Goal: Information Seeking & Learning: Compare options

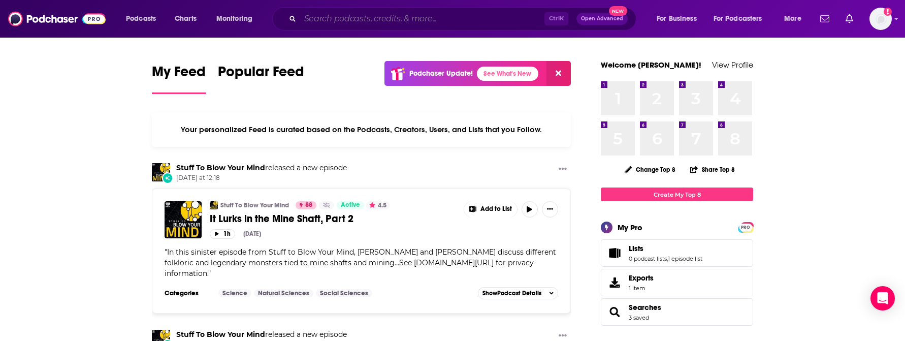
click at [362, 25] on input "Search podcasts, credits, & more..." at bounding box center [422, 19] width 244 height 16
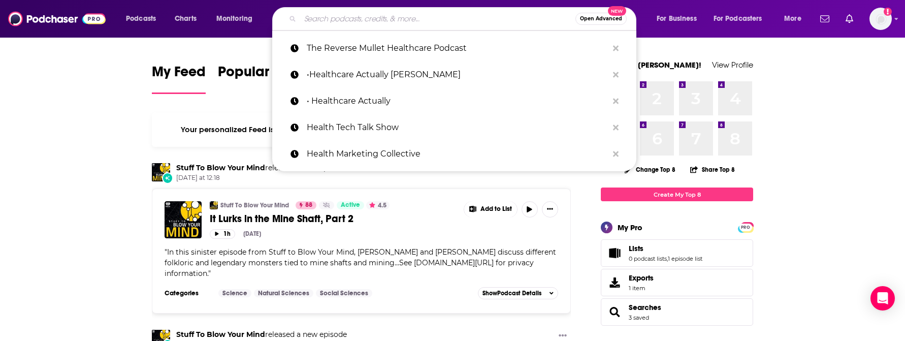
paste input "[MEDICAL_DATA] & Cool Topics"
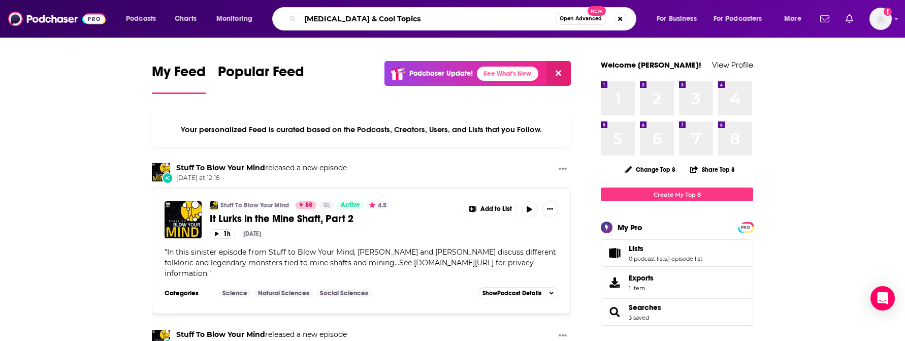
type input "[MEDICAL_DATA] & Cool Topics"
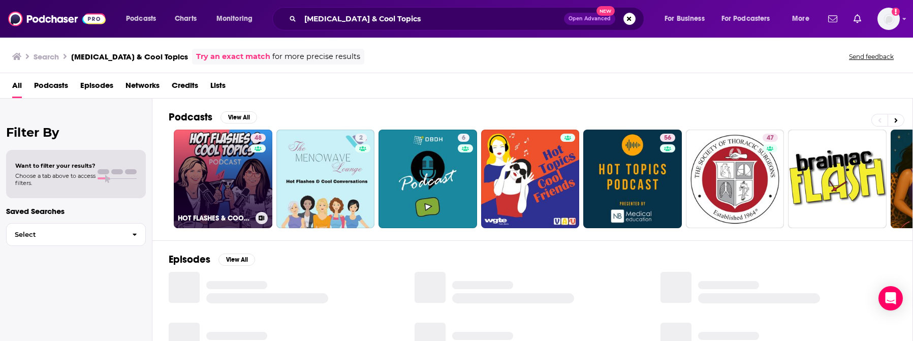
click at [247, 200] on link "48 [MEDICAL_DATA] & COOL TOPICS" at bounding box center [223, 179] width 99 height 99
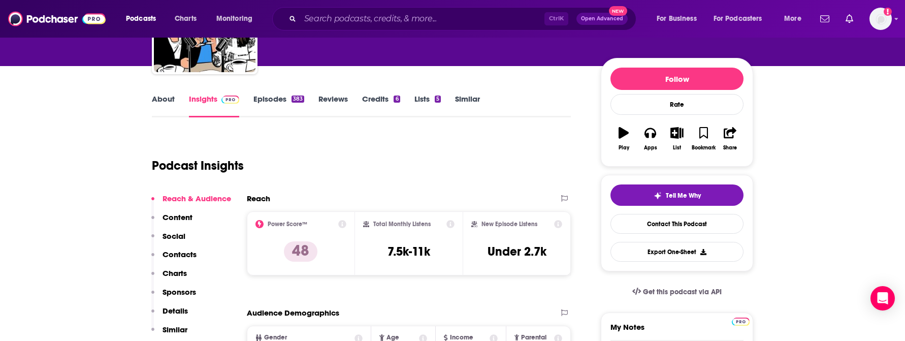
scroll to position [102, 0]
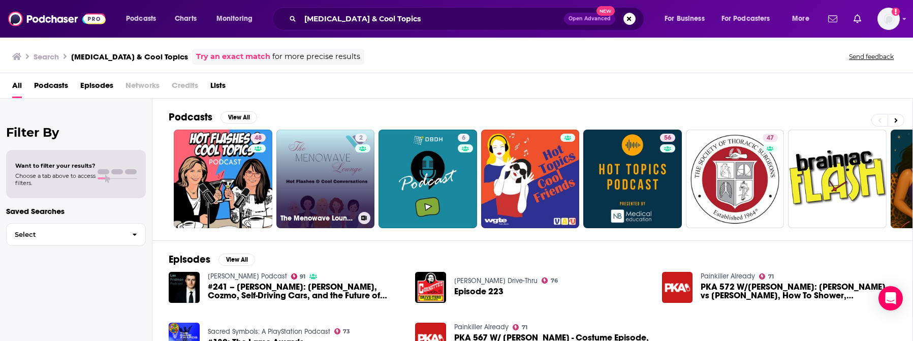
click at [338, 184] on link "2 The Menowave Lounge: [MEDICAL_DATA] and Cool Conversations" at bounding box center [325, 179] width 99 height 99
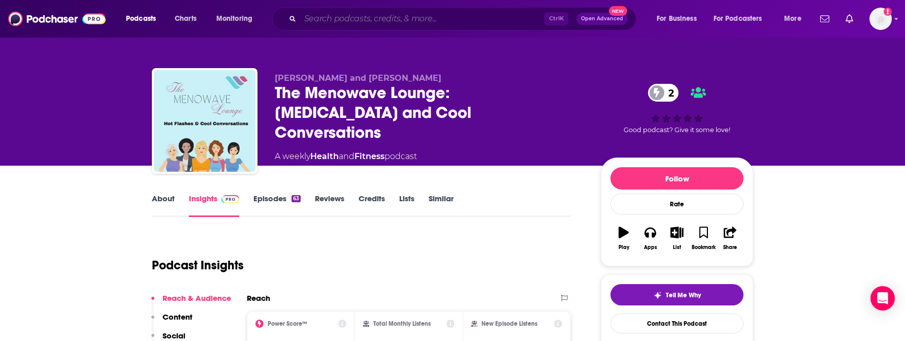
click at [400, 21] on input "Search podcasts, credits, & more..." at bounding box center [422, 19] width 244 height 16
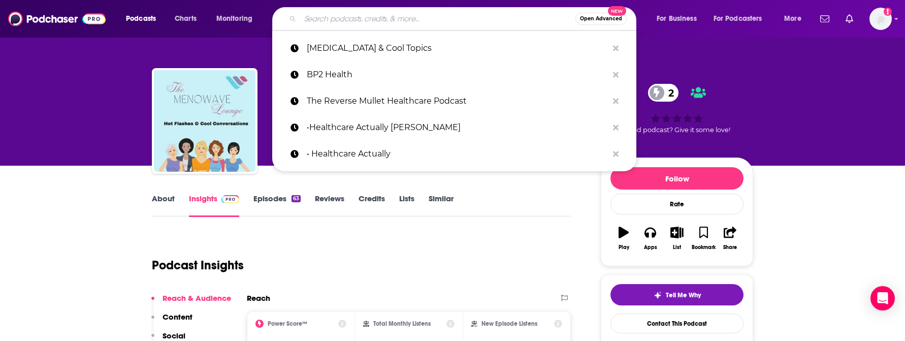
paste input "The [MEDICAL_DATA][PERSON_NAME] Show"
type input "The [MEDICAL_DATA][PERSON_NAME] Show"
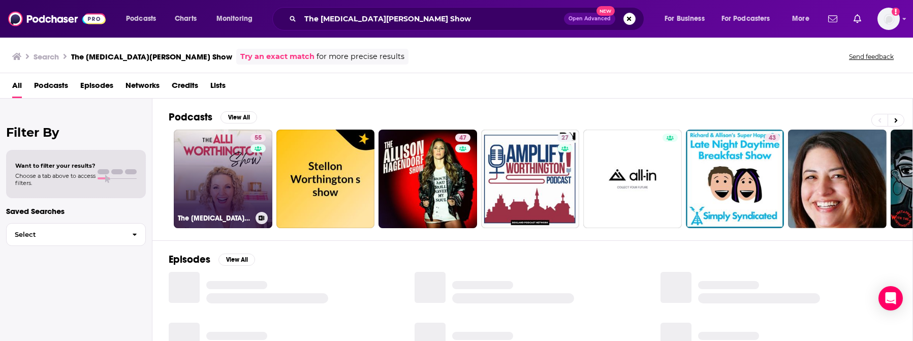
click at [235, 181] on link "55 The [MEDICAL_DATA][PERSON_NAME] Show" at bounding box center [223, 179] width 99 height 99
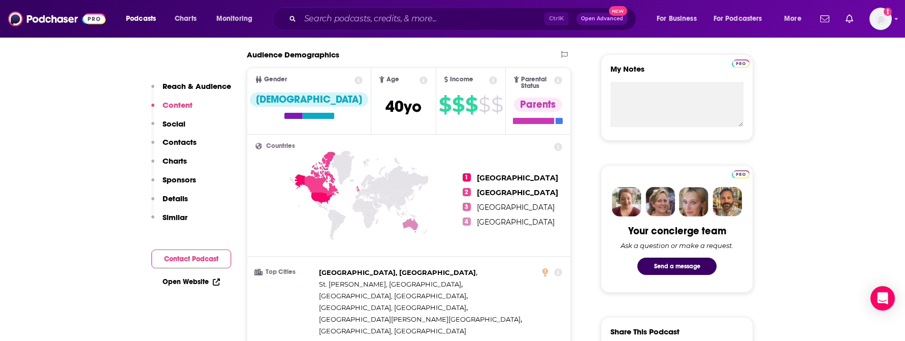
scroll to position [356, 0]
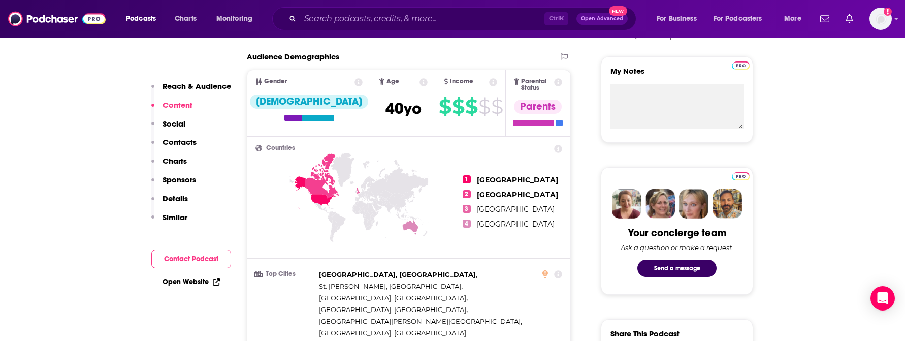
click at [183, 107] on p "Content" at bounding box center [178, 105] width 30 height 10
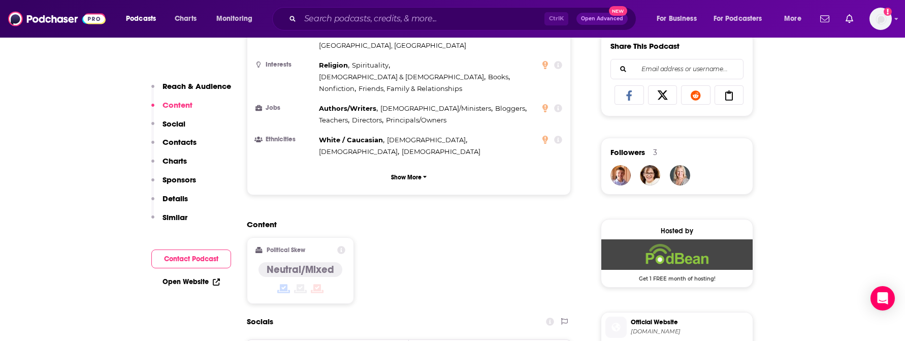
scroll to position [646, 0]
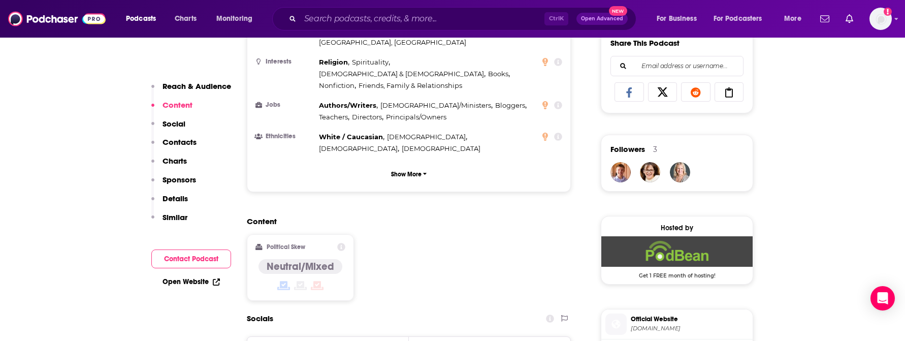
click at [186, 180] on p "Sponsors" at bounding box center [180, 180] width 34 height 10
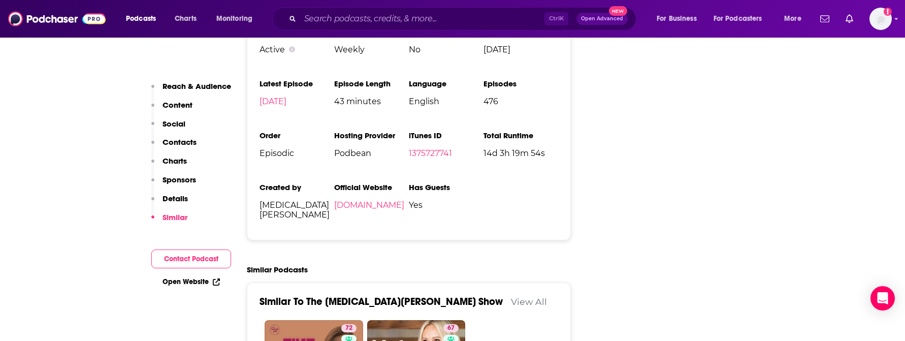
scroll to position [1500, 0]
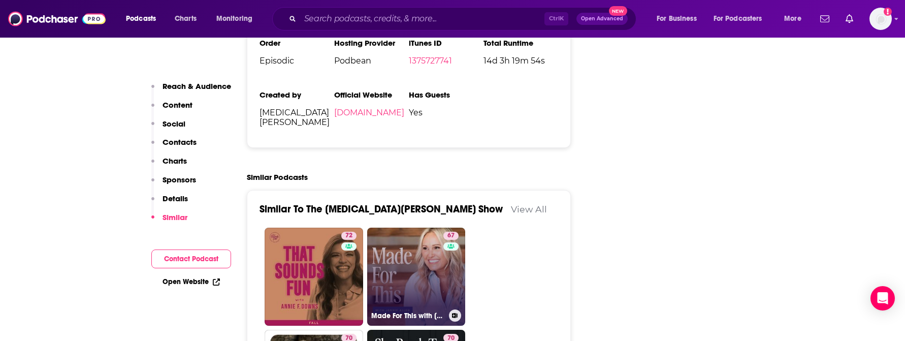
click at [409, 232] on link "67 Made For This with [PERSON_NAME]" at bounding box center [416, 277] width 99 height 99
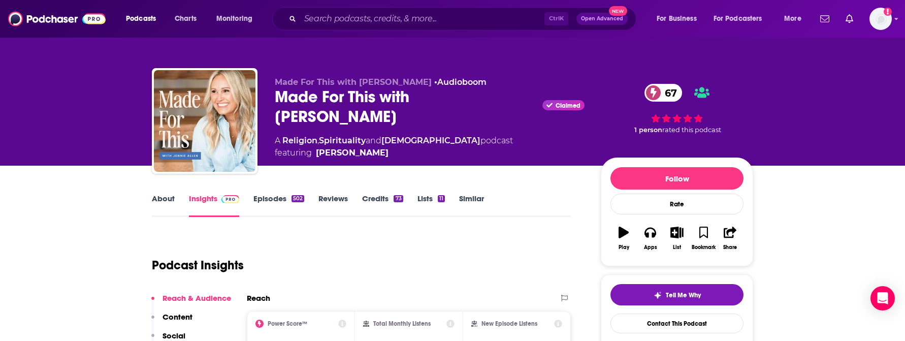
type input "[URL][DOMAIN_NAME][MEDICAL_DATA][PERSON_NAME]"
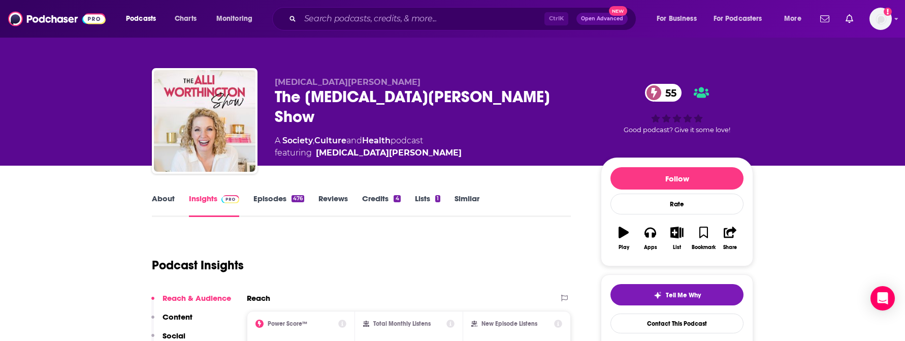
click at [275, 198] on link "Episodes 476" at bounding box center [279, 205] width 51 height 23
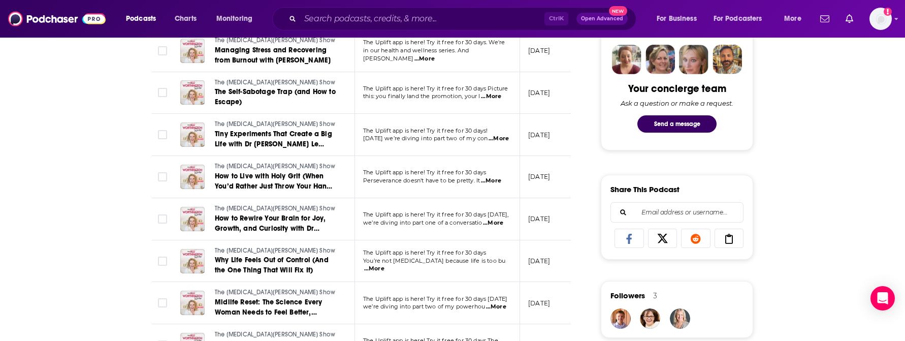
scroll to position [508, 0]
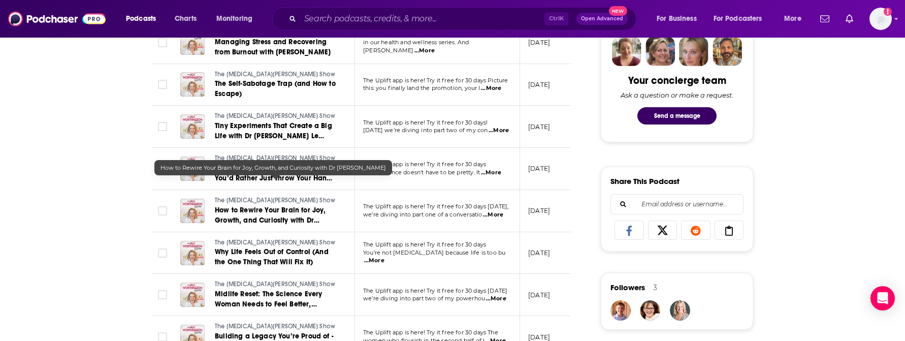
click at [288, 206] on span "How to Rewire Your Brain for Joy, Growth, and Curiosity with Dr [PERSON_NAME]" at bounding box center [270, 220] width 111 height 29
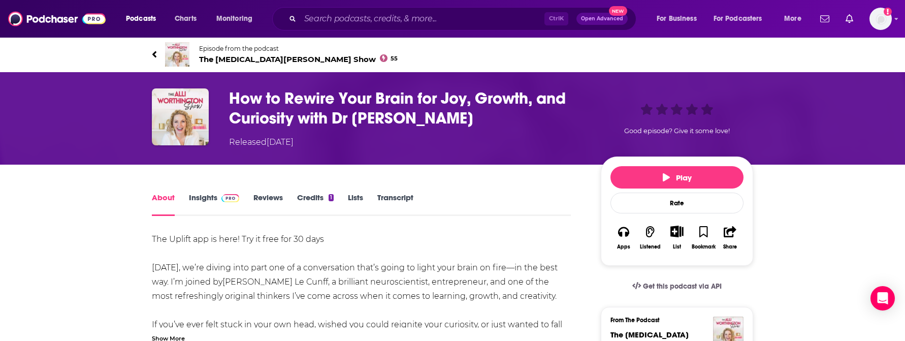
drag, startPoint x: 511, startPoint y: 114, endPoint x: 502, endPoint y: 111, distance: 9.2
click at [502, 111] on h1 "How to Rewire Your Brain for Joy, Growth, and Curiosity with Dr [PERSON_NAME]" at bounding box center [407, 108] width 356 height 40
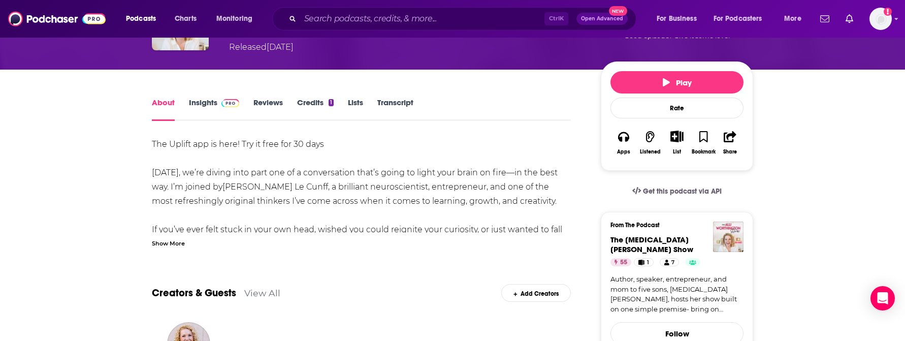
scroll to position [102, 0]
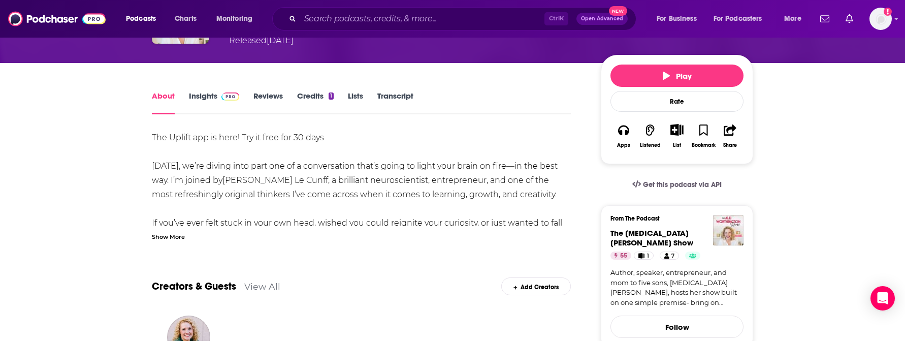
click at [671, 298] on link "Author, speaker, entrepreneur, and mom to five sons, [MEDICAL_DATA][PERSON_NAME…" at bounding box center [677, 288] width 133 height 40
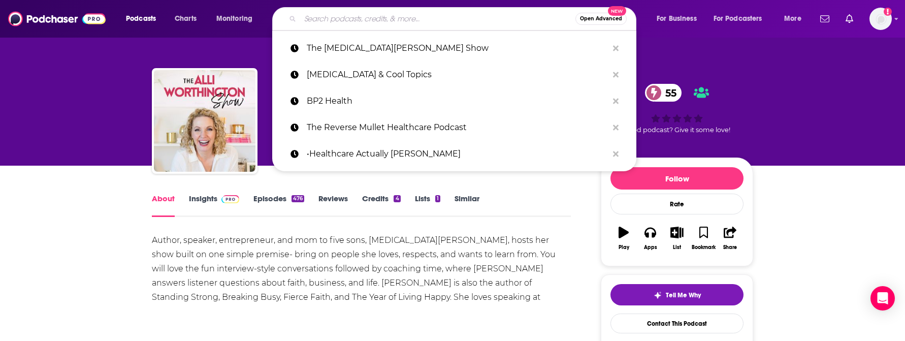
click at [381, 21] on input "Search podcasts, credits, & more..." at bounding box center [437, 19] width 275 height 16
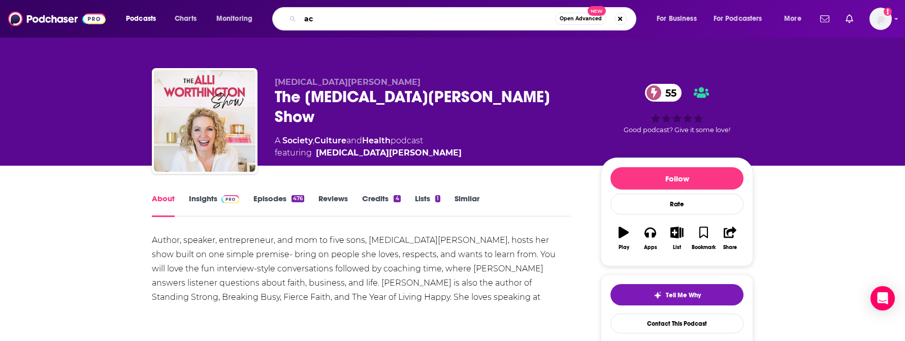
type input "a"
type input "school of greatness"
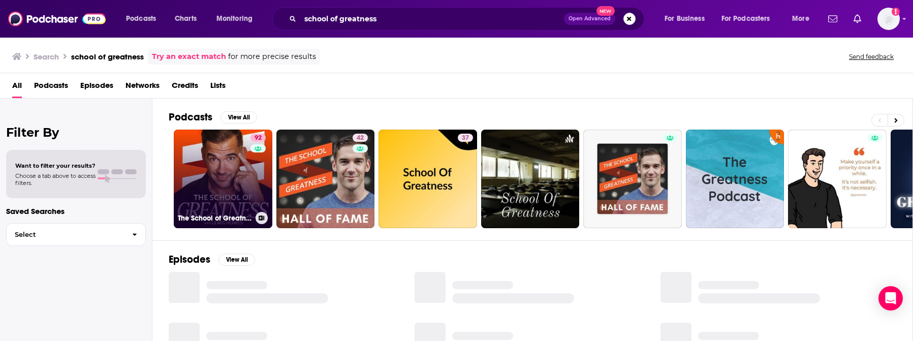
click at [215, 198] on link "92 The School of Greatness" at bounding box center [223, 179] width 99 height 99
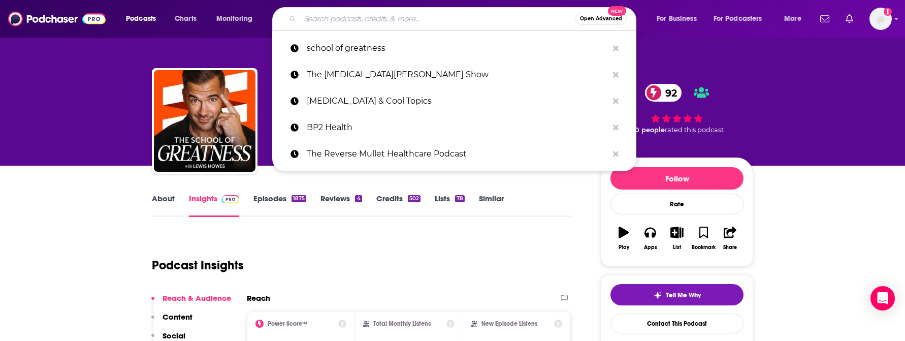
click at [328, 17] on input "Search podcasts, credits, & more..." at bounding box center [437, 19] width 275 height 16
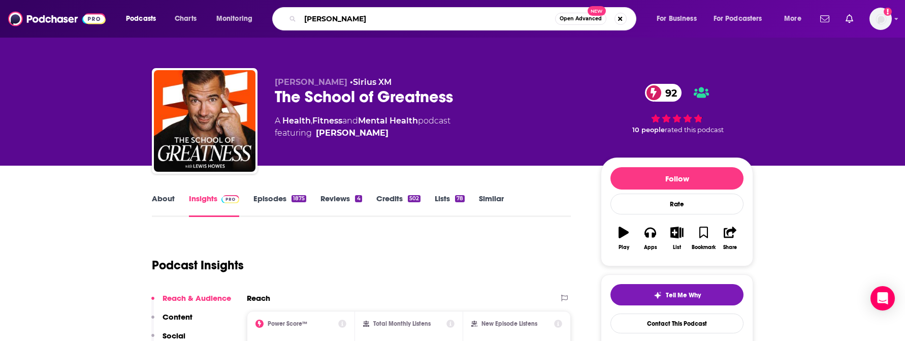
type input "[PERSON_NAME]"
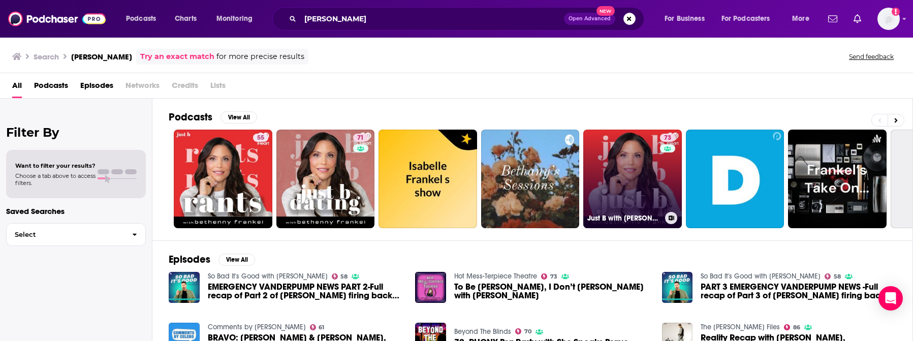
click at [648, 168] on link "73 Just B with [PERSON_NAME]" at bounding box center [632, 179] width 99 height 99
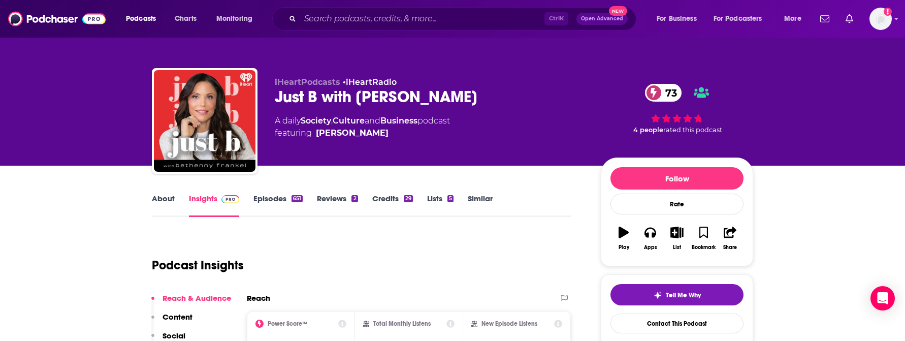
drag, startPoint x: 489, startPoint y: 93, endPoint x: 277, endPoint y: 99, distance: 211.9
click at [277, 99] on div "Just B with [PERSON_NAME] 73" at bounding box center [430, 97] width 310 height 20
copy h2 "Just B with [PERSON_NAME]"
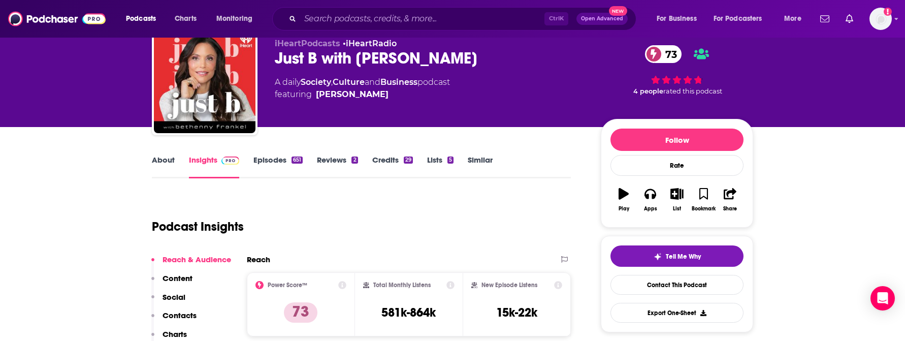
scroll to position [102, 0]
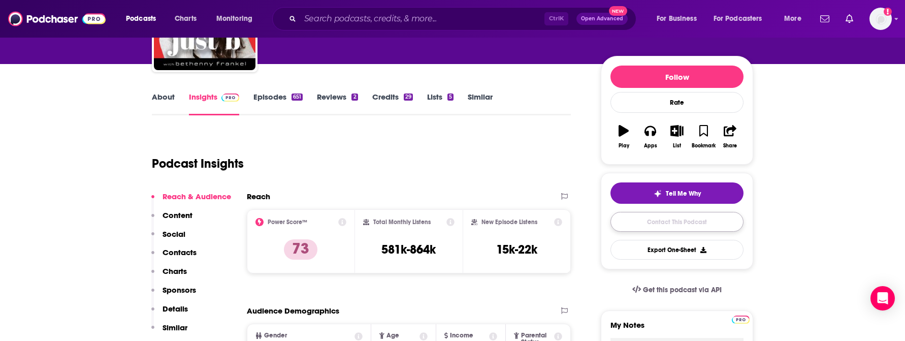
click at [662, 223] on link "Contact This Podcast" at bounding box center [677, 222] width 133 height 20
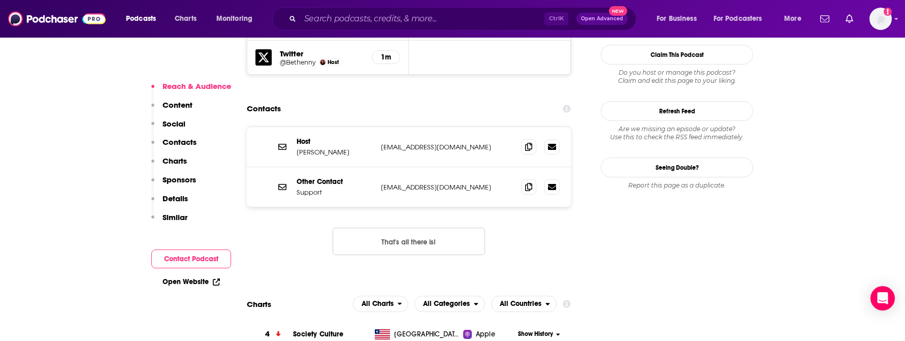
scroll to position [1007, 0]
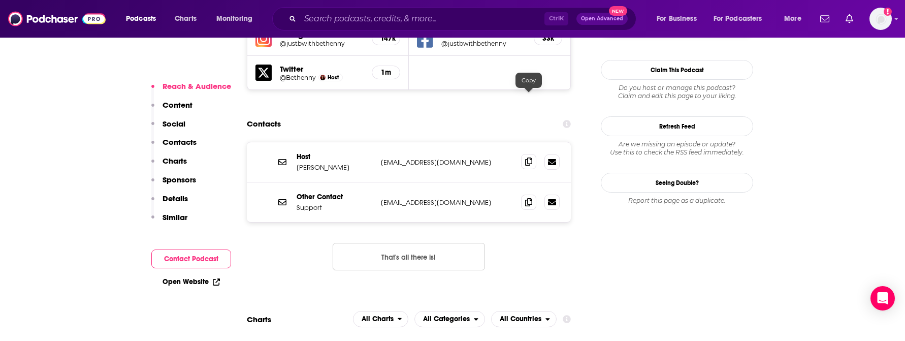
click at [523, 154] on span at bounding box center [528, 161] width 15 height 15
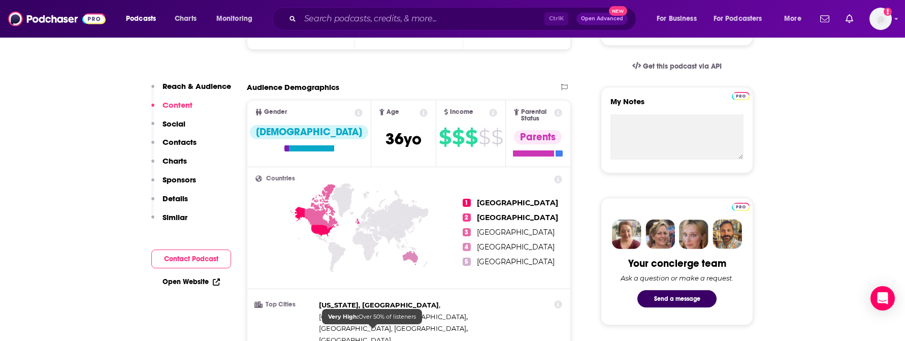
scroll to position [245, 0]
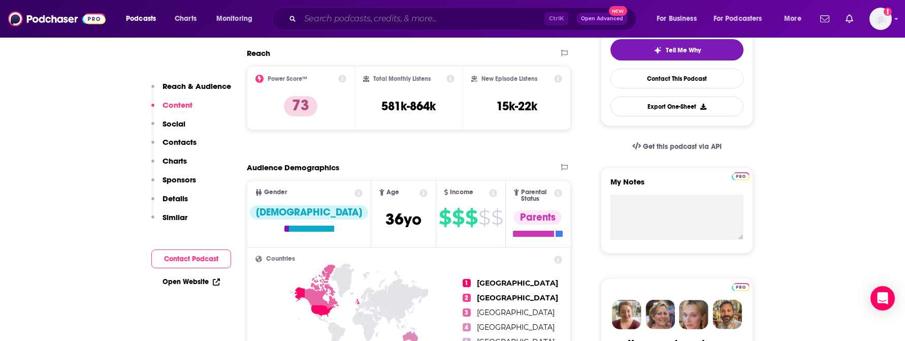
click at [372, 23] on input "Search podcasts, credits, & more..." at bounding box center [422, 19] width 244 height 16
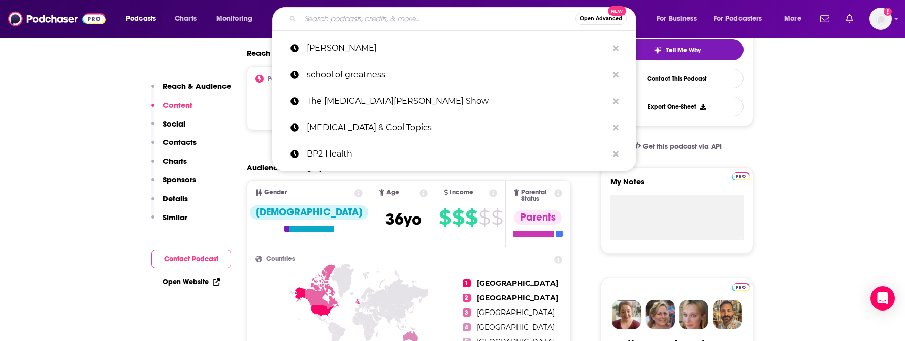
paste input "The Art of Being Well"
type input "The Art of Being Well"
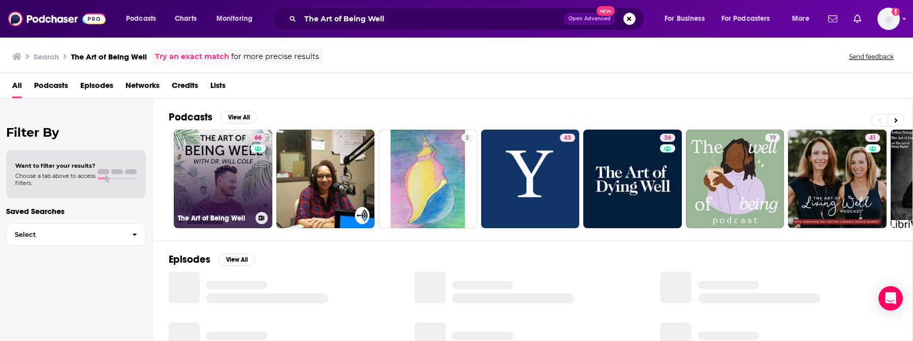
click at [210, 189] on link "66 The Art of Being Well" at bounding box center [223, 179] width 99 height 99
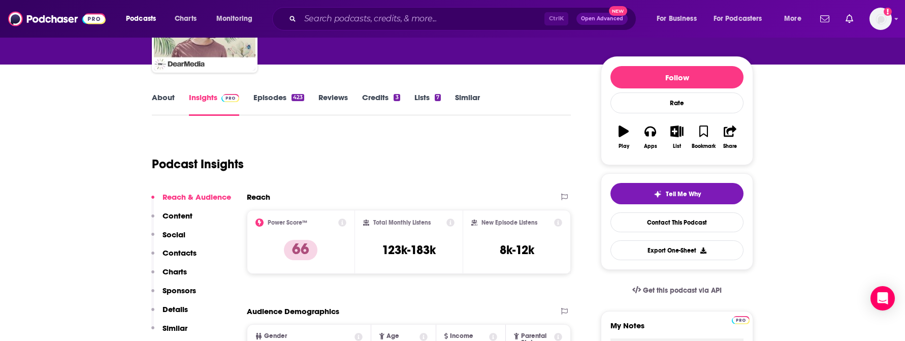
scroll to position [102, 0]
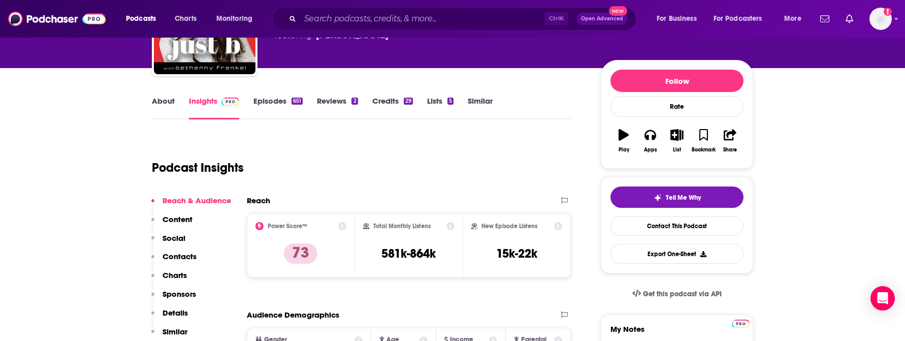
scroll to position [102, 0]
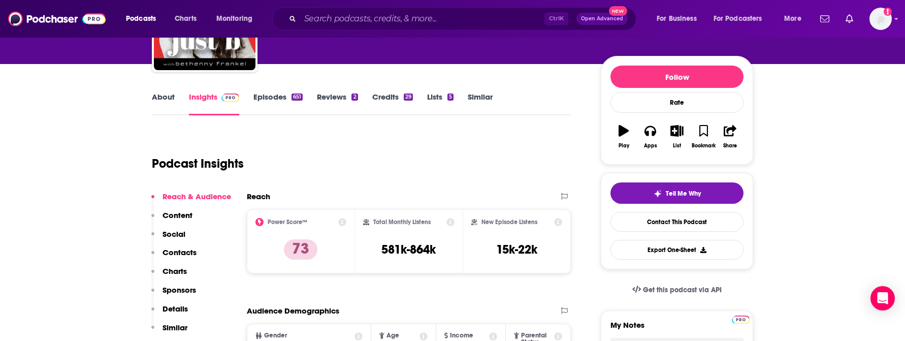
click at [479, 96] on link "Similar" at bounding box center [480, 103] width 25 height 23
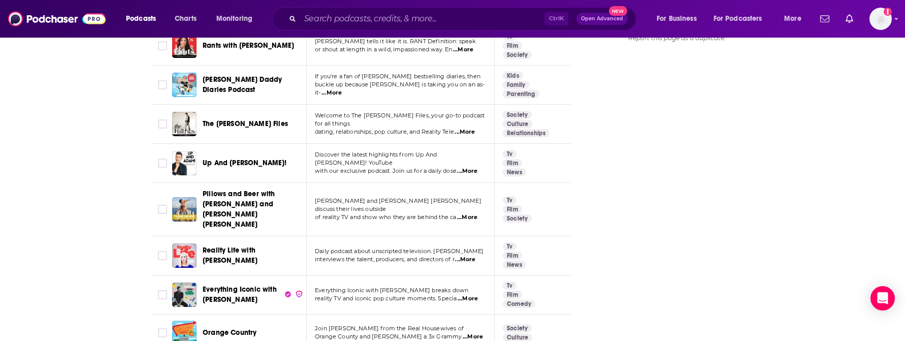
scroll to position [1524, 0]
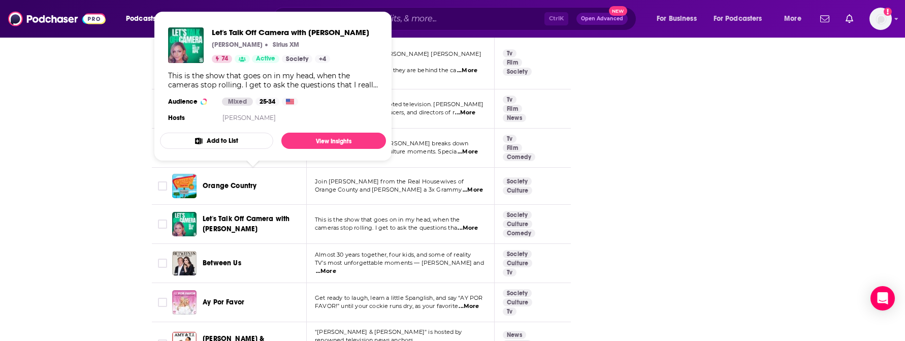
click at [260, 214] on span "Let's Talk Off Camera with [PERSON_NAME]" at bounding box center [246, 223] width 87 height 19
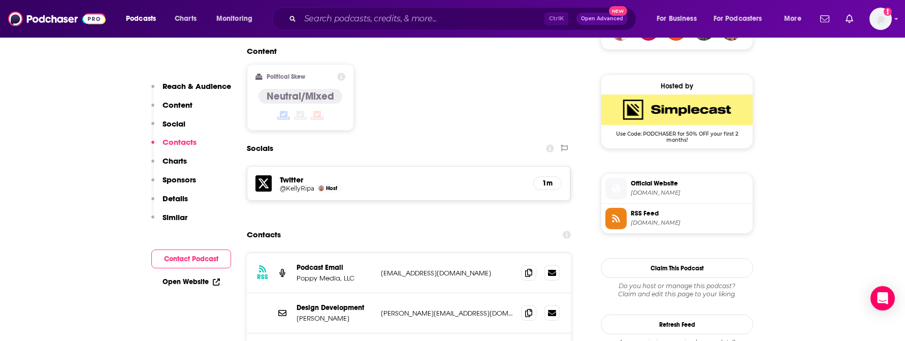
scroll to position [813, 0]
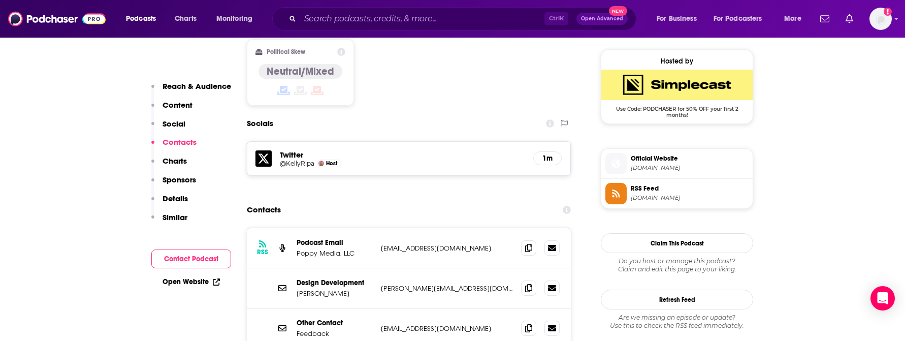
click at [170, 104] on p "Content" at bounding box center [178, 105] width 30 height 10
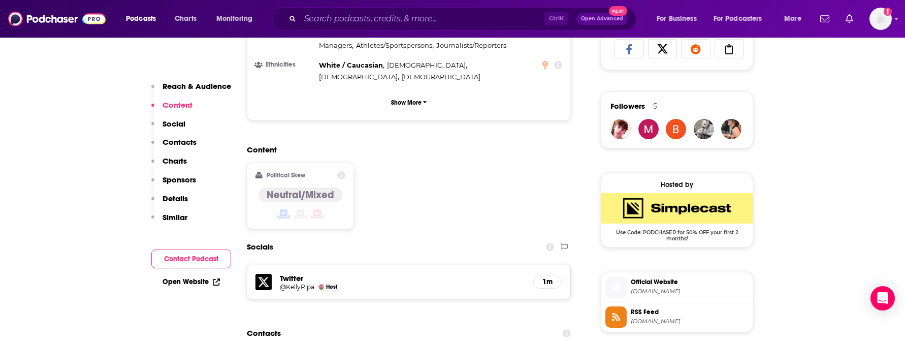
scroll to position [646, 0]
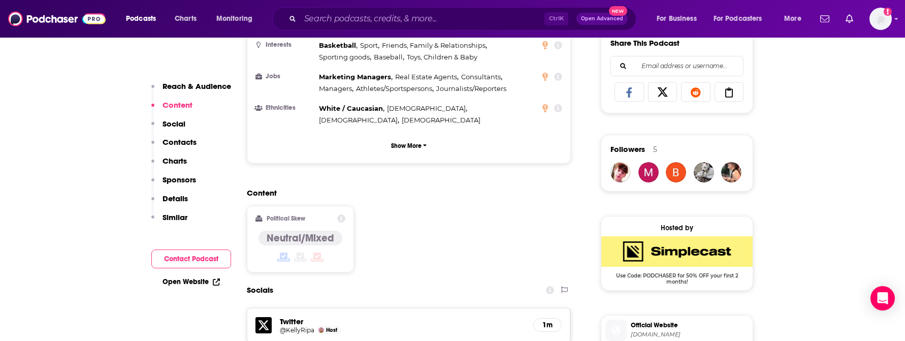
click at [176, 197] on p "Details" at bounding box center [175, 199] width 25 height 10
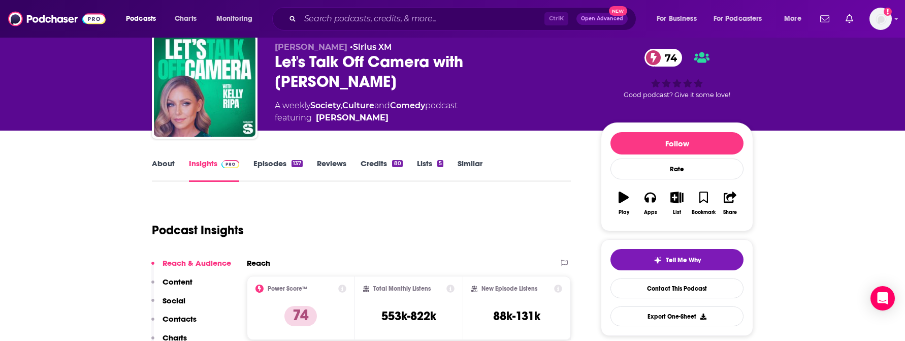
scroll to position [0, 0]
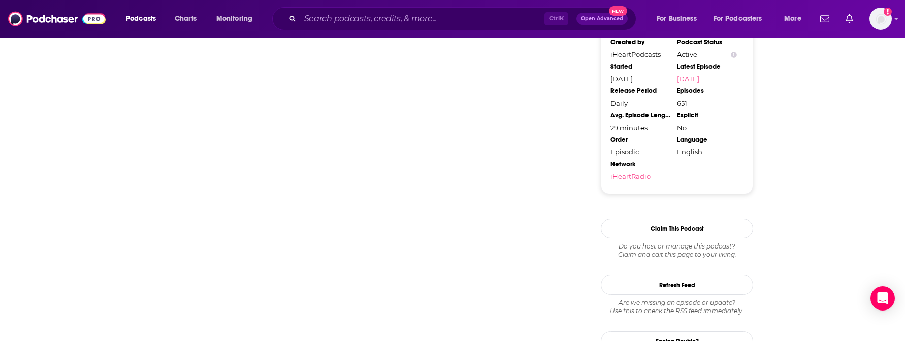
scroll to position [1087, 0]
